Goal: Task Accomplishment & Management: Use online tool/utility

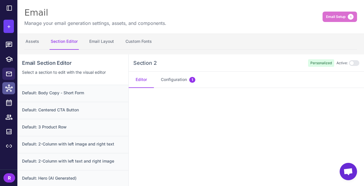
click at [11, 91] on icon at bounding box center [9, 89] width 8 height 8
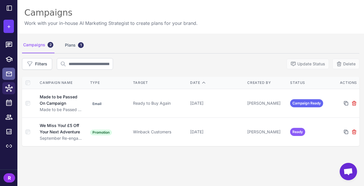
click at [8, 77] on icon at bounding box center [9, 73] width 7 height 7
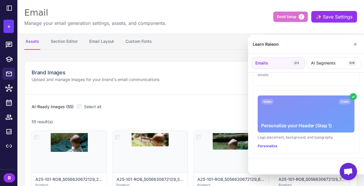
scroll to position [73, 0]
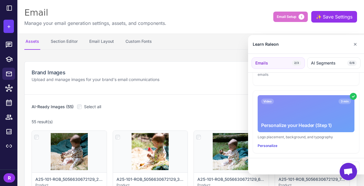
click at [203, 61] on div at bounding box center [182, 93] width 364 height 186
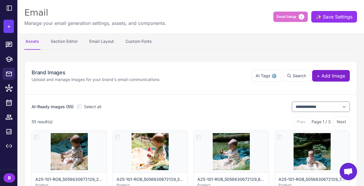
click at [338, 76] on span "+ Add Image" at bounding box center [331, 75] width 28 height 7
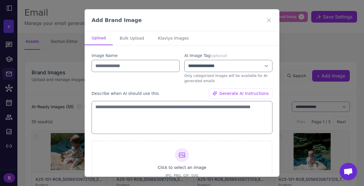
click at [133, 50] on div "**********" at bounding box center [182, 129] width 195 height 167
click at [134, 42] on button "Bulk Upload" at bounding box center [132, 38] width 38 height 14
select select "*******"
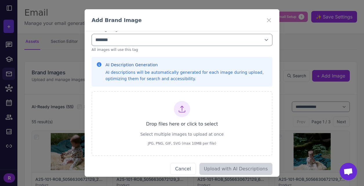
scroll to position [51, 0]
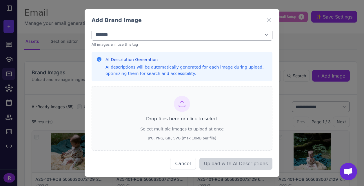
click at [166, 104] on div "Drop files here or click to select Select multiple images to upload at once JPG…" at bounding box center [182, 118] width 84 height 45
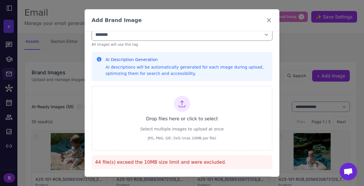
click at [268, 20] on icon at bounding box center [269, 20] width 7 height 7
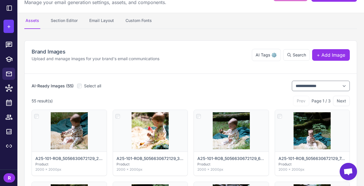
scroll to position [0, 0]
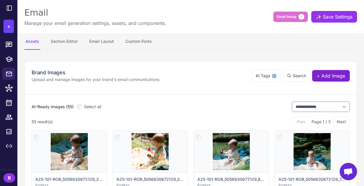
click at [345, 77] on span "+ Add Image" at bounding box center [331, 75] width 28 height 7
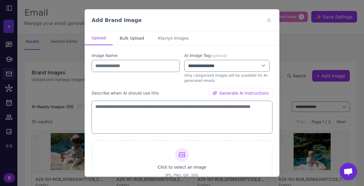
click at [138, 41] on button "Bulk Upload" at bounding box center [132, 38] width 38 height 14
select select "*******"
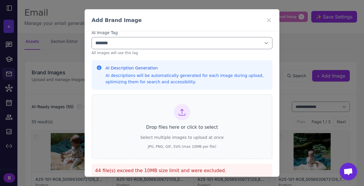
scroll to position [47, 0]
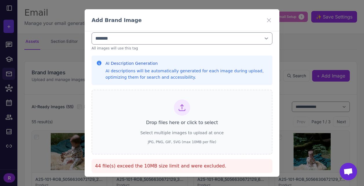
click at [157, 128] on div "Drop files here or click to select Select multiple images to upload at once JPG…" at bounding box center [182, 122] width 84 height 45
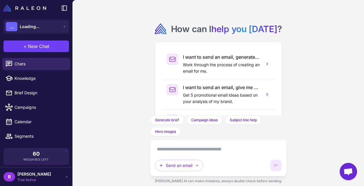
click at [169, 153] on textarea at bounding box center [218, 149] width 127 height 9
paste textarea "**********"
type textarea "**********"
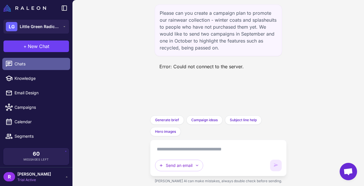
click at [28, 65] on span "Chats" at bounding box center [39, 64] width 51 height 6
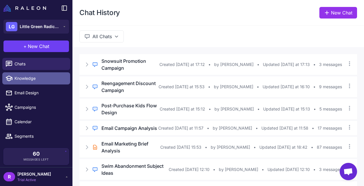
click at [40, 80] on span "Knowledge" at bounding box center [39, 78] width 51 height 6
select select
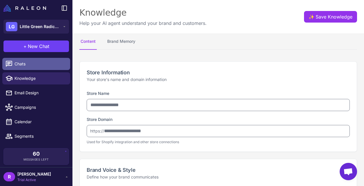
click at [47, 67] on span "Chats" at bounding box center [39, 64] width 51 height 6
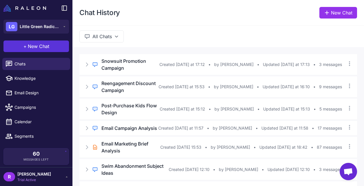
click at [47, 45] on span "New Chat" at bounding box center [38, 46] width 21 height 7
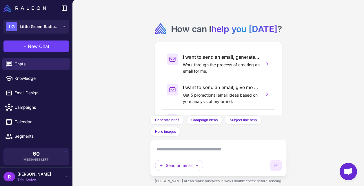
click at [185, 153] on textarea at bounding box center [218, 149] width 127 height 9
paste textarea "**********"
type textarea "**********"
click at [186, 151] on textarea at bounding box center [218, 149] width 127 height 9
paste textarea "**********"
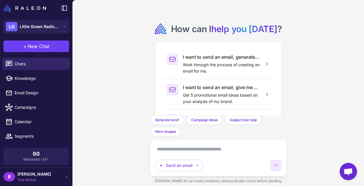
type textarea "**********"
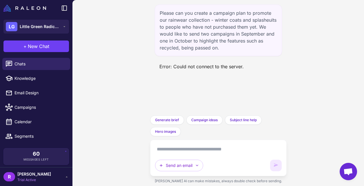
click at [209, 89] on div "Please can you create a campaign plan to promote our rainwear collection - wint…" at bounding box center [218, 58] width 137 height 116
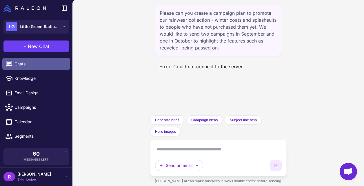
click at [37, 59] on link "Chats" at bounding box center [36, 64] width 68 height 12
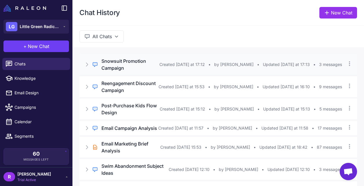
click at [135, 68] on h3 "Snowsuit Promotion Campaign" at bounding box center [130, 65] width 58 height 14
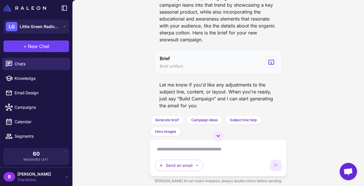
scroll to position [313, 0]
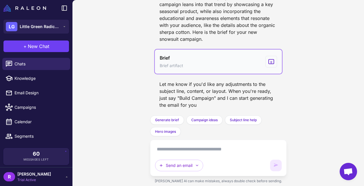
click at [218, 70] on button "Brief Brief artifact" at bounding box center [218, 62] width 127 height 24
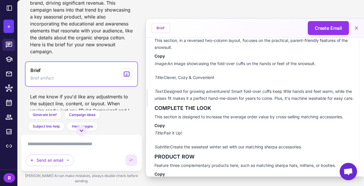
scroll to position [326, 0]
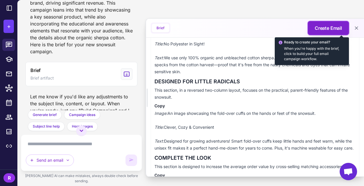
click at [329, 27] on span "Create Email" at bounding box center [328, 28] width 27 height 7
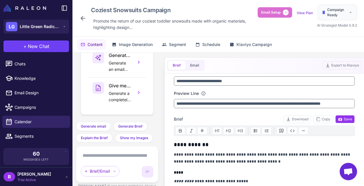
scroll to position [9, 0]
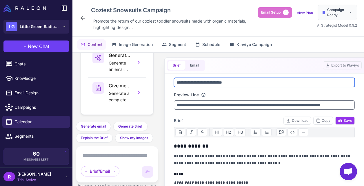
click at [249, 82] on input "**********" at bounding box center [264, 82] width 181 height 9
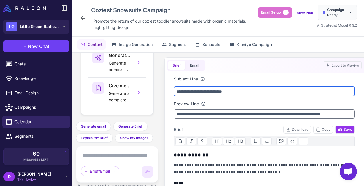
click at [230, 93] on input "**********" at bounding box center [264, 91] width 181 height 9
drag, startPoint x: 254, startPoint y: 91, endPoint x: 177, endPoint y: 91, distance: 77.4
click at [178, 91] on input "**********" at bounding box center [264, 91] width 181 height 9
click at [258, 94] on input "**********" at bounding box center [264, 91] width 181 height 9
drag, startPoint x: 249, startPoint y: 91, endPoint x: 167, endPoint y: 89, distance: 82.1
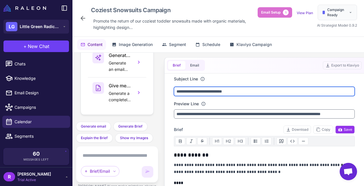
click at [167, 89] on div "**********" at bounding box center [264, 131] width 195 height 115
click at [275, 94] on input "**********" at bounding box center [264, 91] width 181 height 9
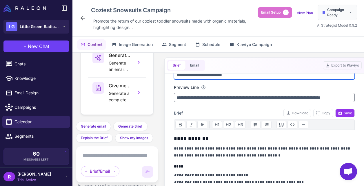
scroll to position [10, 0]
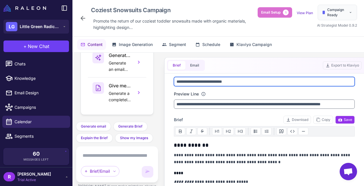
drag, startPoint x: 250, startPoint y: 83, endPoint x: 184, endPoint y: 80, distance: 65.6
click at [186, 81] on input "**********" at bounding box center [264, 81] width 181 height 9
click at [251, 82] on input "**********" at bounding box center [264, 81] width 181 height 9
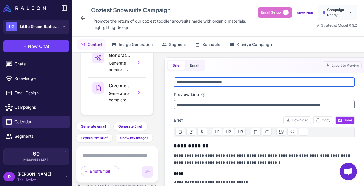
scroll to position [0, 0]
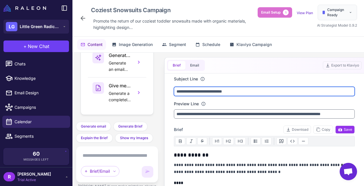
drag, startPoint x: 255, startPoint y: 91, endPoint x: 158, endPoint y: 89, distance: 96.9
click at [159, 89] on div "Tell me how you came up with this brief Understand the reasoning and thought pr…" at bounding box center [218, 126] width 292 height 146
type input "**********"
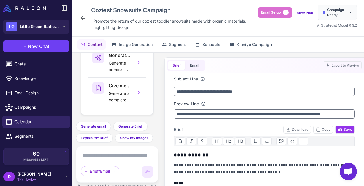
click at [299, 101] on div "Preview Line" at bounding box center [264, 104] width 181 height 6
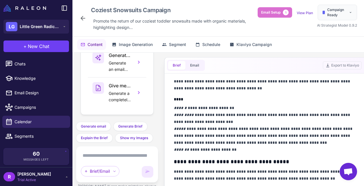
scroll to position [117, 0]
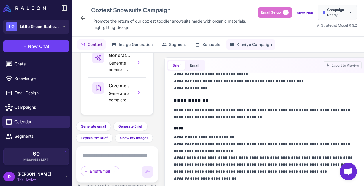
click at [264, 41] on button "Klaviyo Campaign" at bounding box center [250, 44] width 49 height 11
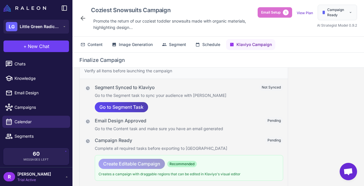
scroll to position [36, 0]
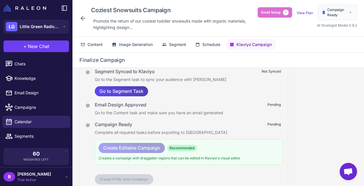
click at [132, 86] on div "Segment Synced to Klaviyo Not Synced Go to the Segment task to sync your audien…" at bounding box center [189, 82] width 188 height 29
click at [140, 93] on span "Go to Segment Task" at bounding box center [121, 91] width 44 height 10
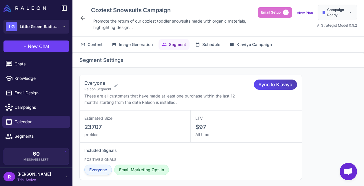
click at [92, 170] on span "Everyone" at bounding box center [98, 170] width 18 height 6
click at [115, 87] on icon at bounding box center [115, 85] width 3 height 3
select select "****"
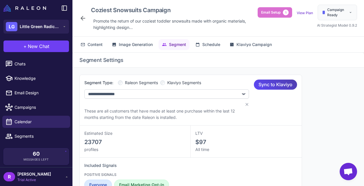
click at [279, 106] on div "**********" at bounding box center [190, 100] width 213 height 41
click at [116, 58] on h2 "Segment Settings" at bounding box center [218, 60] width 278 height 8
click at [144, 44] on span "Image Generation" at bounding box center [136, 44] width 34 height 6
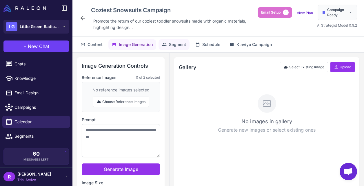
click at [175, 44] on span "Segment" at bounding box center [177, 44] width 17 height 6
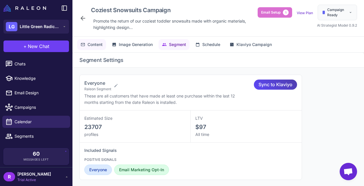
click at [88, 41] on span "Content" at bounding box center [95, 44] width 15 height 6
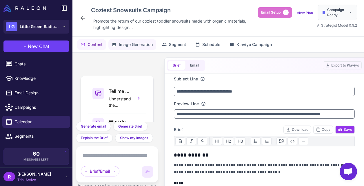
scroll to position [97, 0]
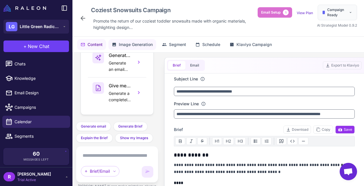
click at [135, 46] on span "Image Generation" at bounding box center [136, 44] width 34 height 6
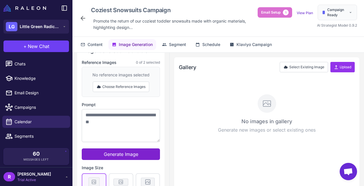
scroll to position [0, 0]
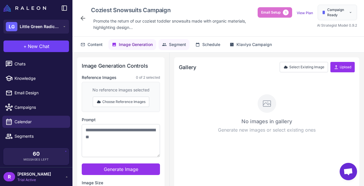
click at [176, 43] on span "Segment" at bounding box center [177, 44] width 17 height 6
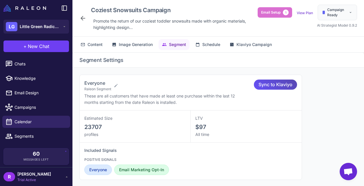
click at [293, 87] on div "Sync to Klaviyo" at bounding box center [275, 85] width 43 height 10
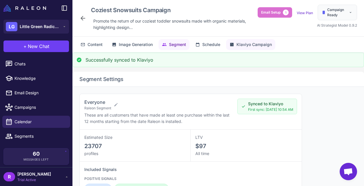
click at [256, 46] on span "Klaviyo Campaign" at bounding box center [254, 44] width 35 height 6
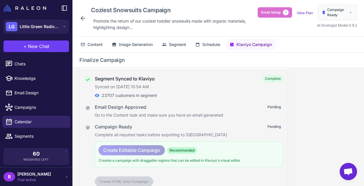
scroll to position [27, 0]
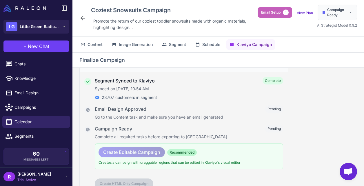
click at [282, 9] on button "Email Setup 1" at bounding box center [275, 12] width 35 height 10
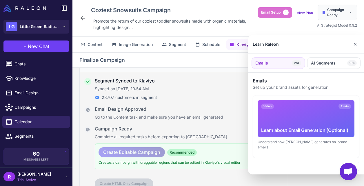
click at [282, 9] on div at bounding box center [182, 93] width 364 height 186
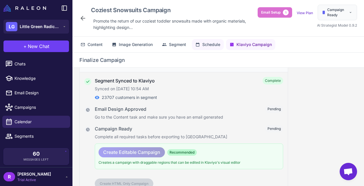
click at [207, 46] on span "Schedule" at bounding box center [211, 44] width 18 height 6
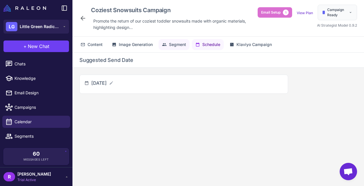
click at [174, 46] on span "Segment" at bounding box center [177, 44] width 17 height 6
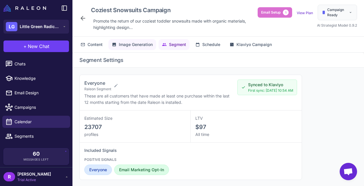
click at [142, 44] on span "Image Generation" at bounding box center [136, 44] width 34 height 6
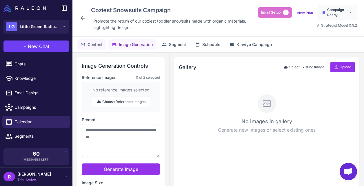
click at [96, 41] on span "Content" at bounding box center [95, 44] width 15 height 6
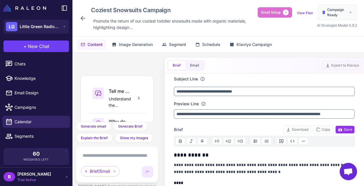
scroll to position [97, 0]
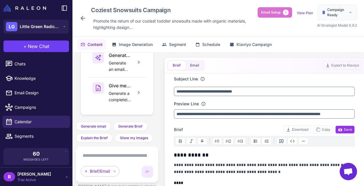
click at [261, 51] on div "Content Image Generation Segment Schedule Klaviyo Campaign" at bounding box center [218, 45] width 292 height 16
click at [260, 47] on span "Klaviyo Campaign" at bounding box center [254, 44] width 35 height 6
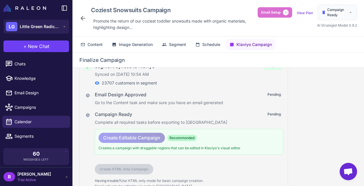
scroll to position [37, 0]
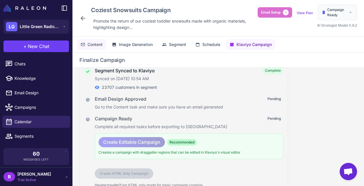
click at [92, 47] on span "Content" at bounding box center [95, 44] width 15 height 6
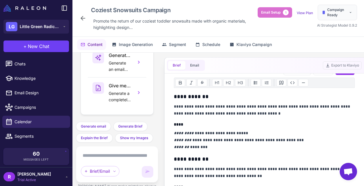
scroll to position [58, 0]
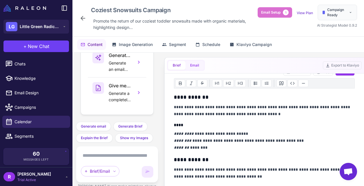
click at [199, 65] on button "Email" at bounding box center [195, 65] width 18 height 9
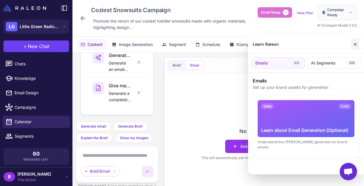
click at [354, 44] on button "✕" at bounding box center [355, 45] width 8 height 12
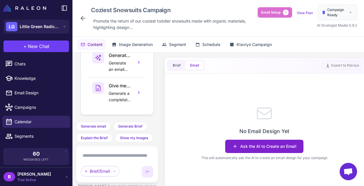
click at [264, 148] on button "Ask the AI to Create an Email" at bounding box center [264, 146] width 78 height 13
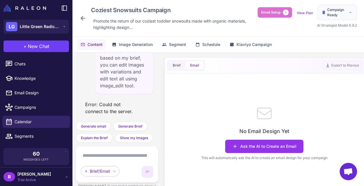
scroll to position [15, 0]
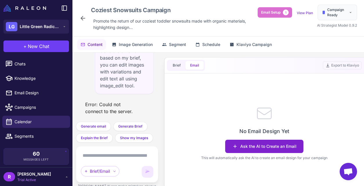
click at [252, 152] on button "Ask the AI to Create an Email" at bounding box center [264, 146] width 78 height 13
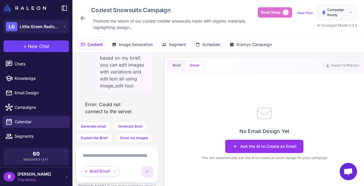
scroll to position [94, 0]
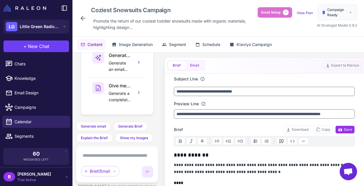
click at [195, 61] on button "Email" at bounding box center [195, 65] width 18 height 9
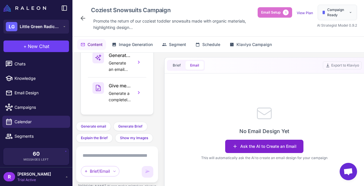
click at [260, 142] on button "Ask the AI to Create an Email" at bounding box center [264, 146] width 78 height 13
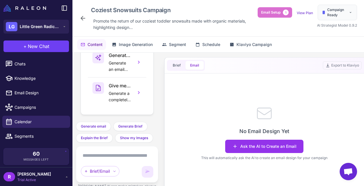
scroll to position [17, 0]
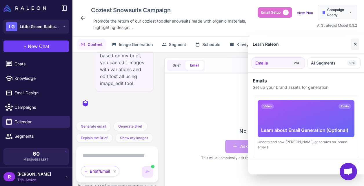
click at [356, 46] on button "✕" at bounding box center [355, 45] width 8 height 12
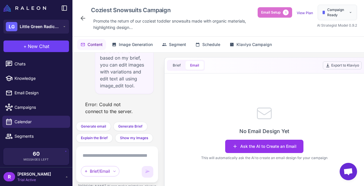
scroll to position [15, 0]
click at [31, 30] on div "LG Little Green Radicals" at bounding box center [33, 26] width 55 height 9
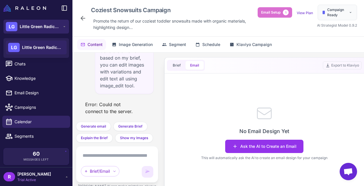
click at [31, 30] on div "LG Little Green Radicals" at bounding box center [33, 26] width 55 height 9
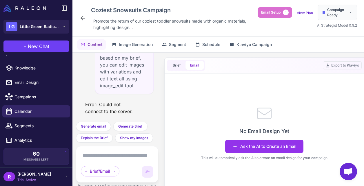
scroll to position [0, 0]
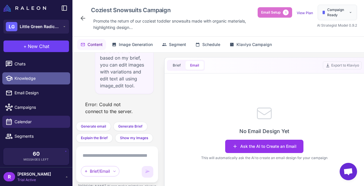
click at [34, 79] on span "Knowledge" at bounding box center [39, 78] width 51 height 6
select select
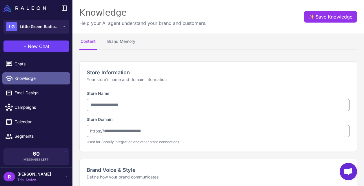
type input "**********"
type textarea "**********"
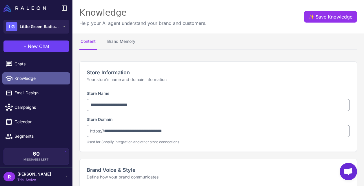
select select "***"
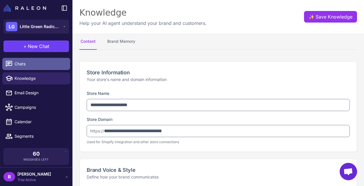
type textarea "**********"
click at [32, 65] on span "Chats" at bounding box center [39, 64] width 51 height 6
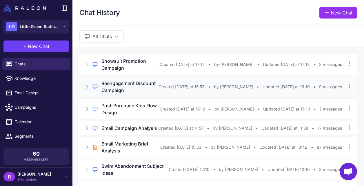
click at [139, 92] on h3 "Reengagement Discount Campaign" at bounding box center [129, 87] width 57 height 14
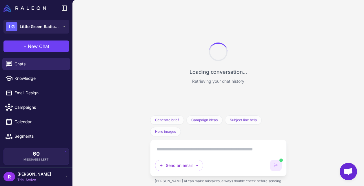
scroll to position [1044, 0]
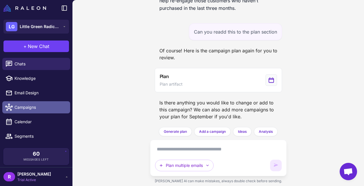
click at [32, 110] on span "Campaigns" at bounding box center [39, 107] width 51 height 6
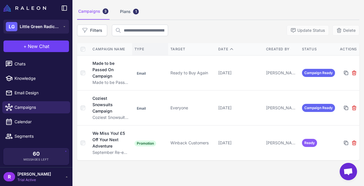
scroll to position [33, 0]
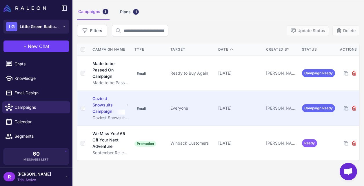
click at [155, 104] on td "Email" at bounding box center [150, 108] width 36 height 35
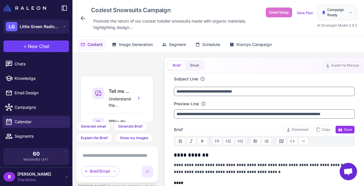
scroll to position [97, 0]
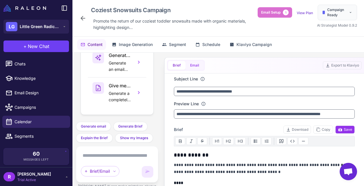
click at [198, 67] on button "Email" at bounding box center [195, 65] width 18 height 9
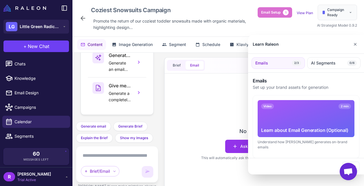
click at [233, 146] on div at bounding box center [182, 93] width 364 height 186
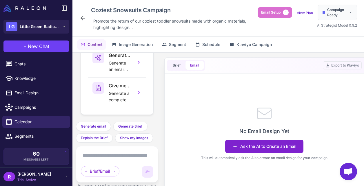
click at [242, 148] on button "Ask the AI to Create an Email" at bounding box center [264, 146] width 78 height 13
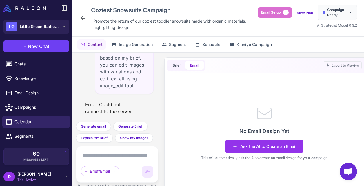
scroll to position [0, 0]
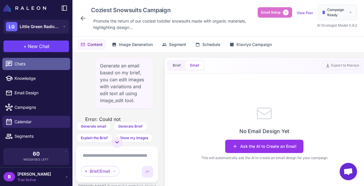
click at [29, 64] on span "Chats" at bounding box center [39, 64] width 51 height 6
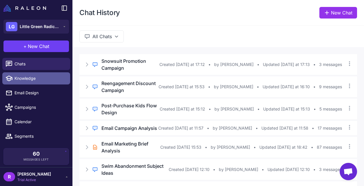
click at [41, 83] on link "Knowledge" at bounding box center [36, 78] width 68 height 12
select select
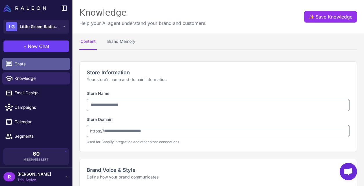
click at [41, 65] on span "Chats" at bounding box center [39, 64] width 51 height 6
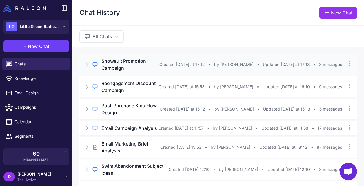
click at [129, 67] on h3 "Snowsuit Promotion Campaign" at bounding box center [130, 65] width 58 height 14
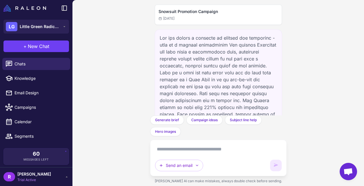
scroll to position [317, 0]
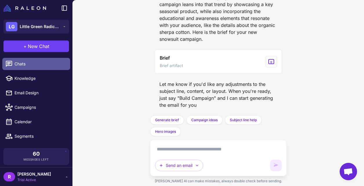
click at [35, 66] on span "Chats" at bounding box center [39, 64] width 51 height 6
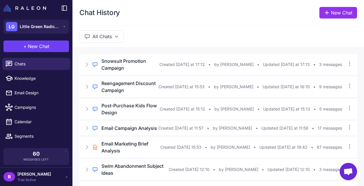
click at [33, 99] on li "Email Design" at bounding box center [36, 93] width 72 height 14
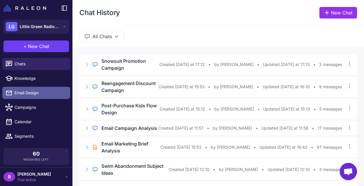
click at [34, 95] on span "Email Design" at bounding box center [39, 93] width 51 height 6
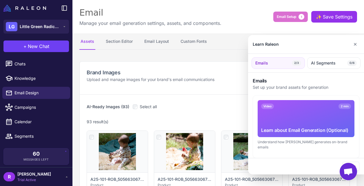
click at [35, 66] on div at bounding box center [182, 93] width 364 height 186
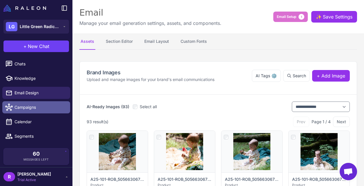
click at [35, 111] on link "Campaigns" at bounding box center [36, 107] width 68 height 12
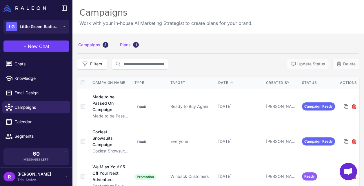
click at [133, 50] on div "Plans 1" at bounding box center [129, 45] width 21 height 16
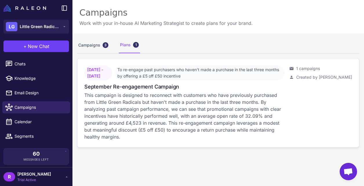
click at [124, 109] on p "This campaign is designed to reconnect with customers who have previously purch…" at bounding box center [184, 116] width 200 height 49
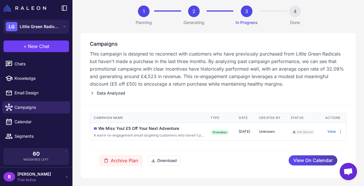
scroll to position [49, 0]
click at [339, 136] on td "View" at bounding box center [334, 132] width 25 height 18
click at [336, 134] on button "View" at bounding box center [332, 131] width 8 height 5
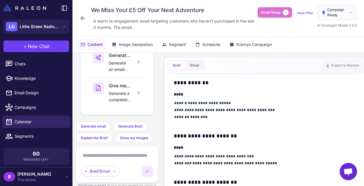
scroll to position [73, 0]
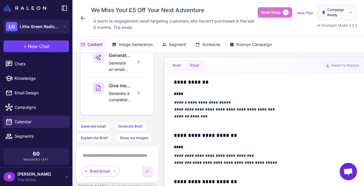
click at [197, 65] on button "Email" at bounding box center [195, 65] width 18 height 9
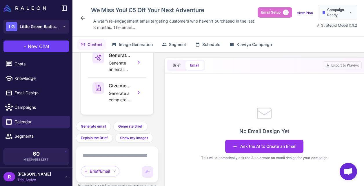
scroll to position [0, 0]
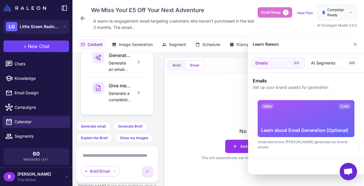
click at [235, 146] on div at bounding box center [182, 93] width 364 height 186
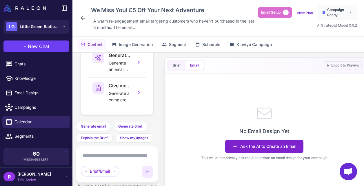
click at [242, 148] on button "Ask the AI to Create an Email" at bounding box center [264, 146] width 78 height 13
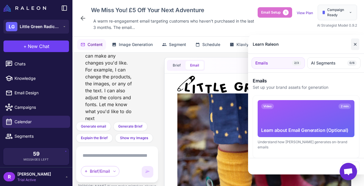
click at [354, 44] on button "✕" at bounding box center [355, 45] width 8 height 12
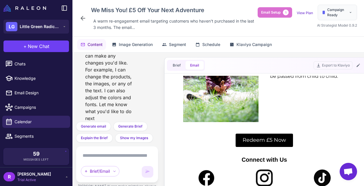
scroll to position [393, 0]
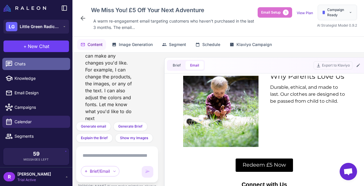
click at [39, 66] on span "Chats" at bounding box center [39, 64] width 51 height 6
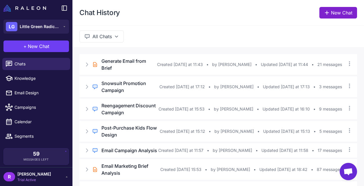
click at [342, 18] on link "New Chat" at bounding box center [339, 13] width 38 height 12
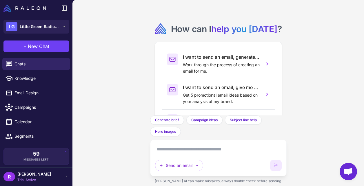
click at [233, 150] on textarea at bounding box center [218, 149] width 127 height 9
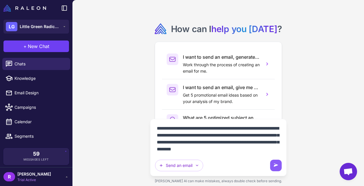
scroll to position [5, 0]
type textarea "**********"
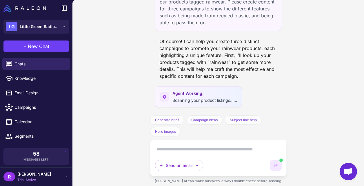
scroll to position [48, 0]
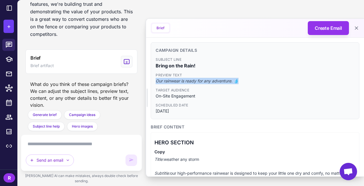
drag, startPoint x: 244, startPoint y: 81, endPoint x: 150, endPoint y: 82, distance: 94.5
copy span "Our rainwear is ready for any adventure. 💧"
click at [193, 91] on span "Target Audience" at bounding box center [255, 90] width 199 height 5
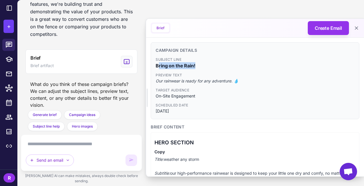
drag, startPoint x: 199, startPoint y: 65, endPoint x: 157, endPoint y: 65, distance: 42.3
click at [158, 65] on span "Bring on the Rain!" at bounding box center [255, 65] width 199 height 7
copy span "Bring on the Rain!"
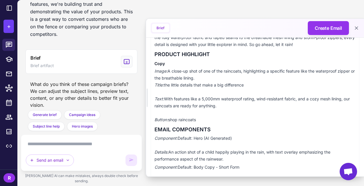
scroll to position [205, 0]
click at [57, 149] on textarea at bounding box center [81, 144] width 111 height 9
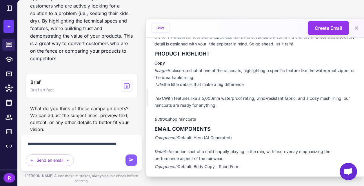
scroll to position [721, 0]
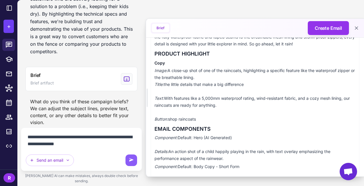
paste textarea "**********"
type textarea "**********"
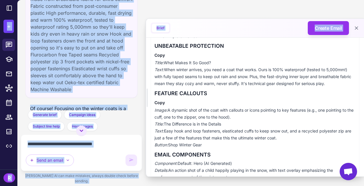
scroll to position [200, 0]
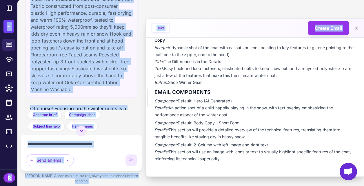
drag, startPoint x: 154, startPoint y: 55, endPoint x: 245, endPoint y: 164, distance: 141.6
click at [245, 164] on div "HERO SECTION Copy Title: Let Them Play, We've Got Them Covered Subtitle: Our hi…" at bounding box center [255, 50] width 209 height 235
copy div "HERO SECTION Copy Title: Let Them Play, We've Got Them Covered Subtitle: Our hi…"
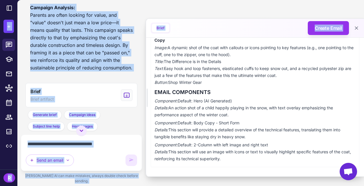
scroll to position [1365, 0]
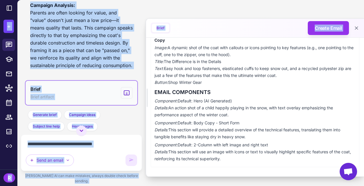
click at [89, 96] on button "Brief Brief artifact" at bounding box center [82, 93] width 112 height 24
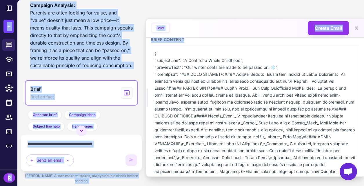
scroll to position [78, 0]
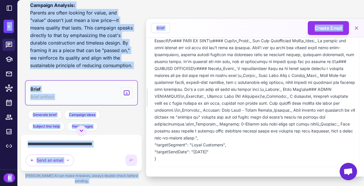
click at [61, 86] on button "Brief Brief artifact" at bounding box center [82, 93] width 112 height 24
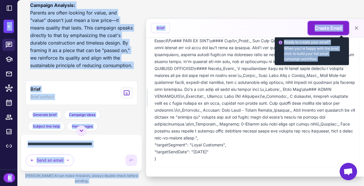
click at [328, 32] on button "Create Email" at bounding box center [328, 28] width 41 height 14
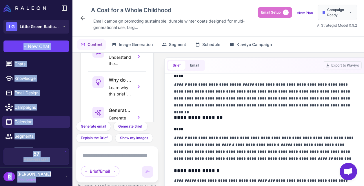
scroll to position [139, 0]
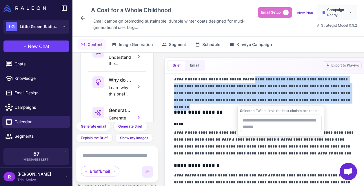
drag, startPoint x: 248, startPoint y: 79, endPoint x: 327, endPoint y: 104, distance: 82.5
click at [327, 104] on p "**********" at bounding box center [264, 90] width 181 height 28
copy p "**********"
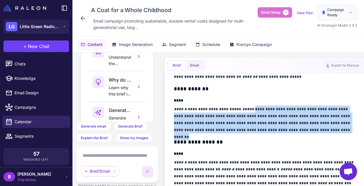
scroll to position [107, 0]
